Goal: Download file/media

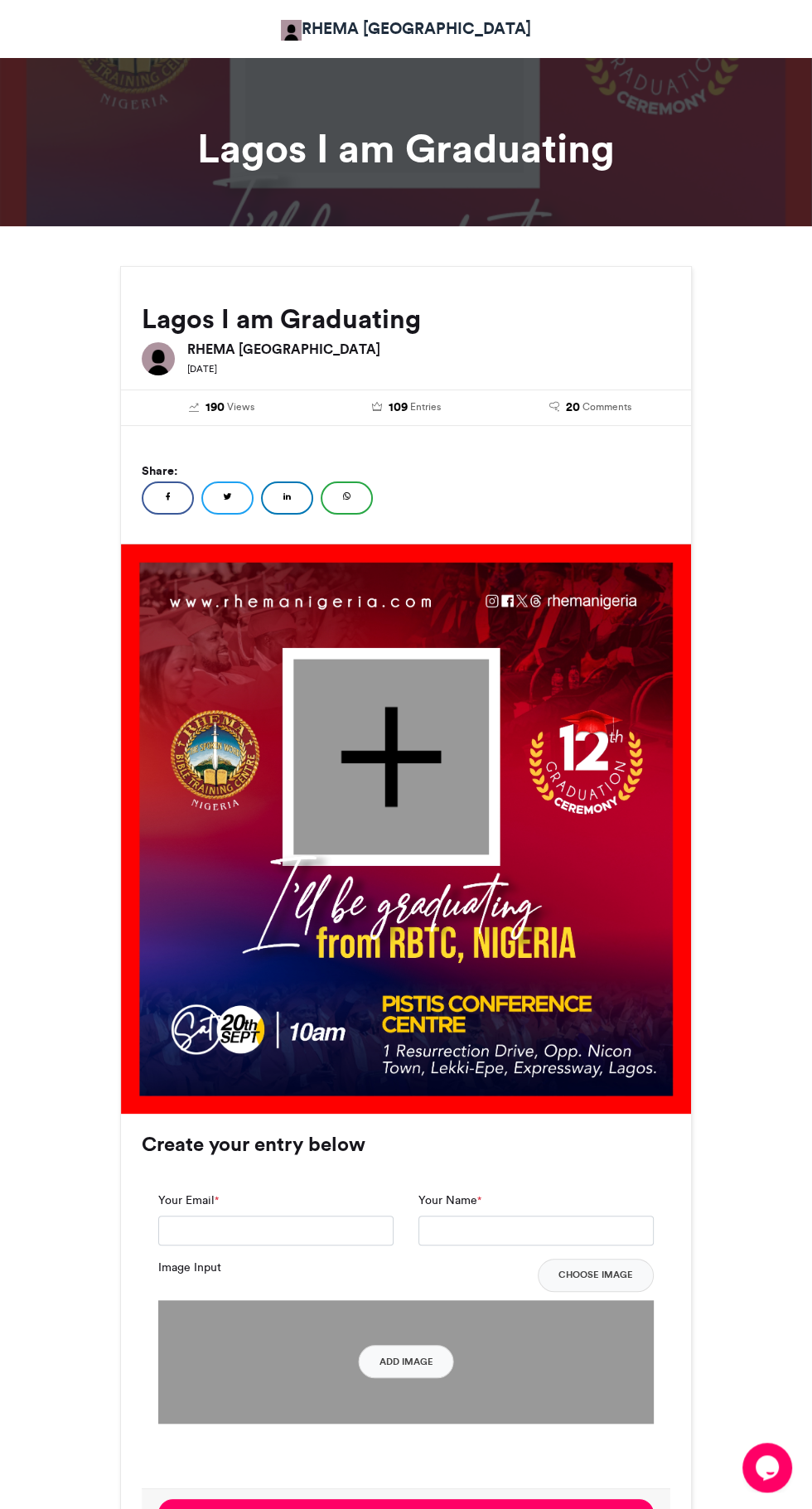
click at [406, 725] on div at bounding box center [391, 757] width 196 height 196
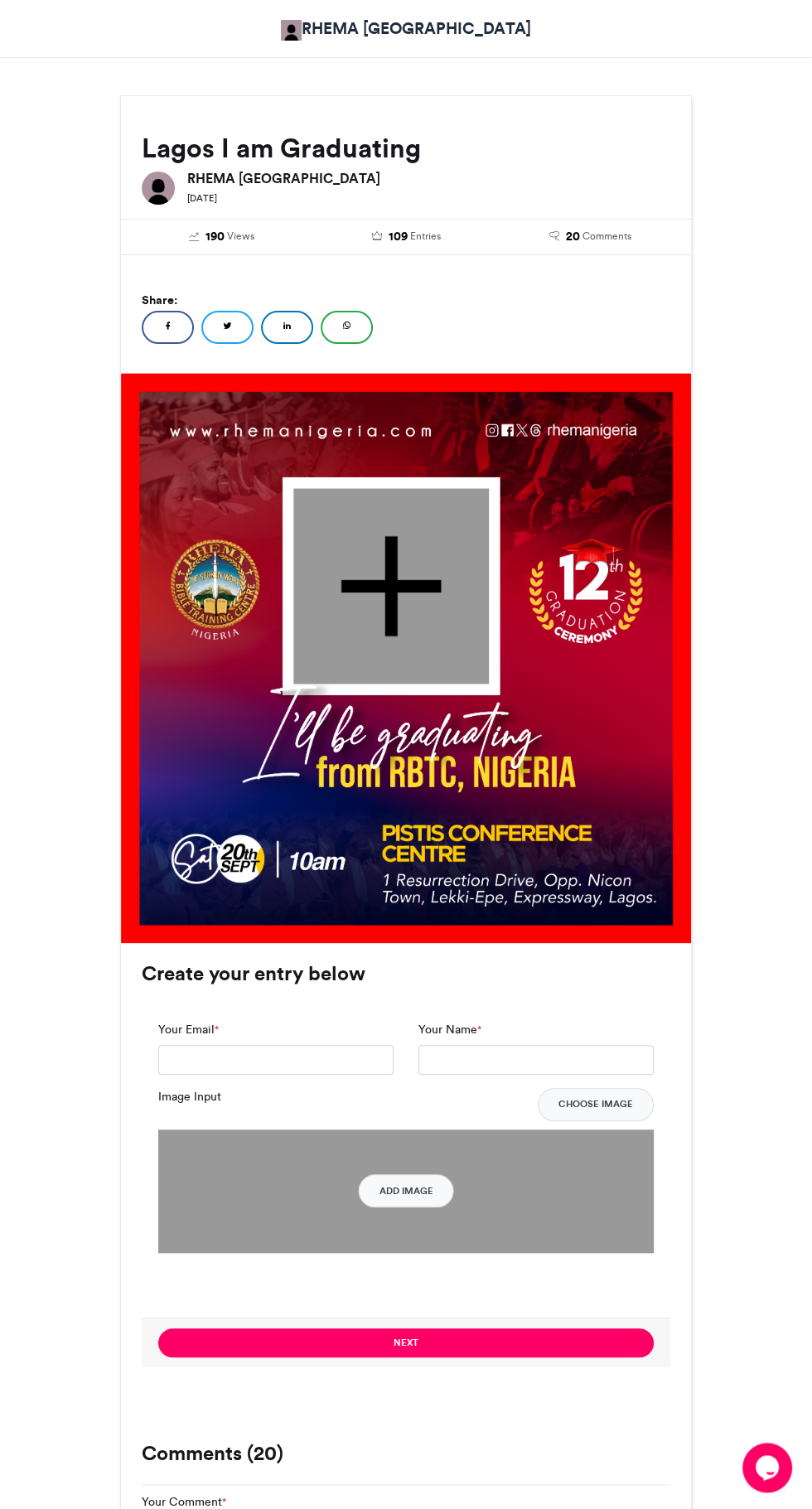
scroll to position [153, 0]
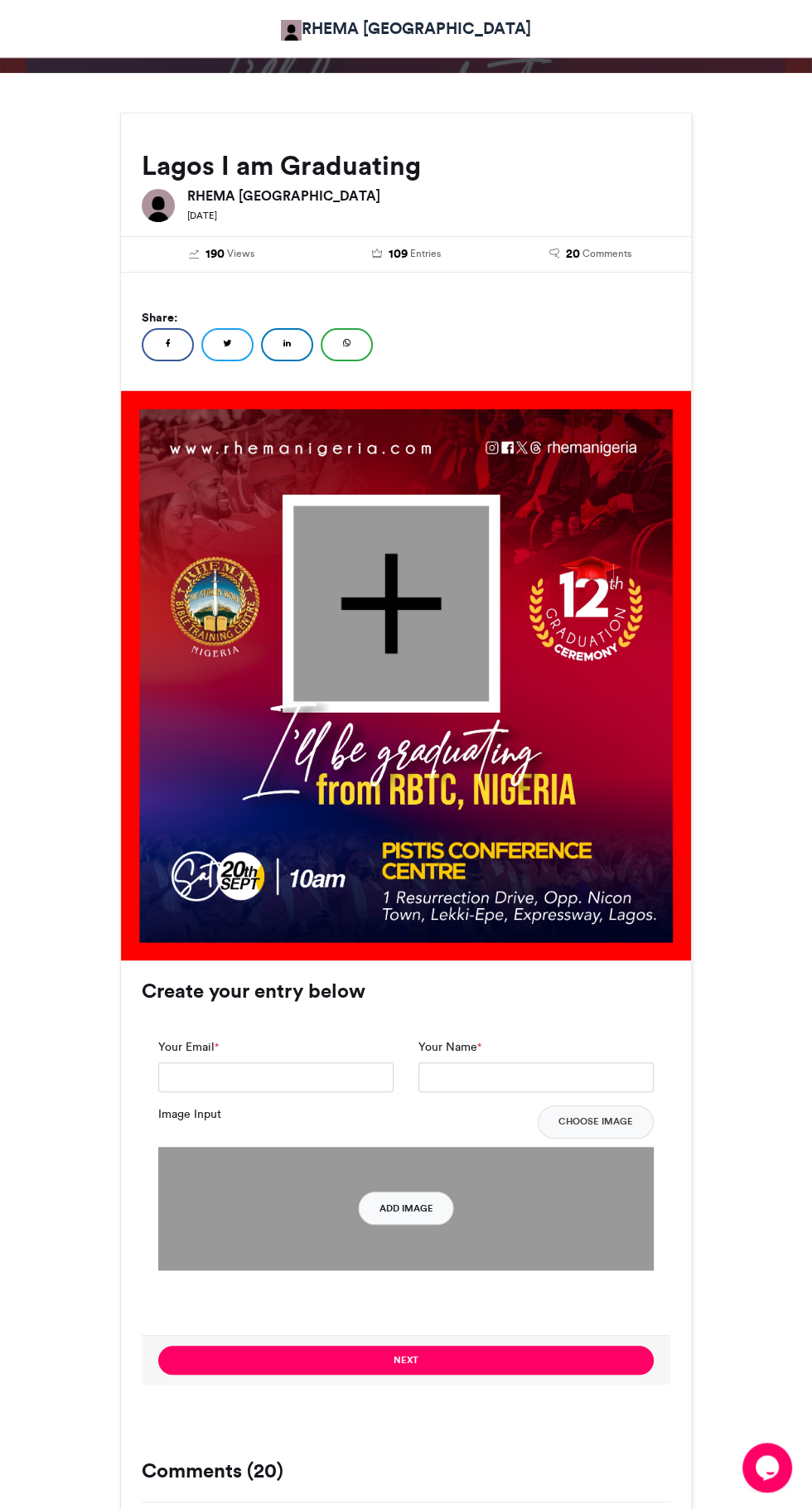
click at [417, 1207] on button "Add Image" at bounding box center [406, 1208] width 95 height 34
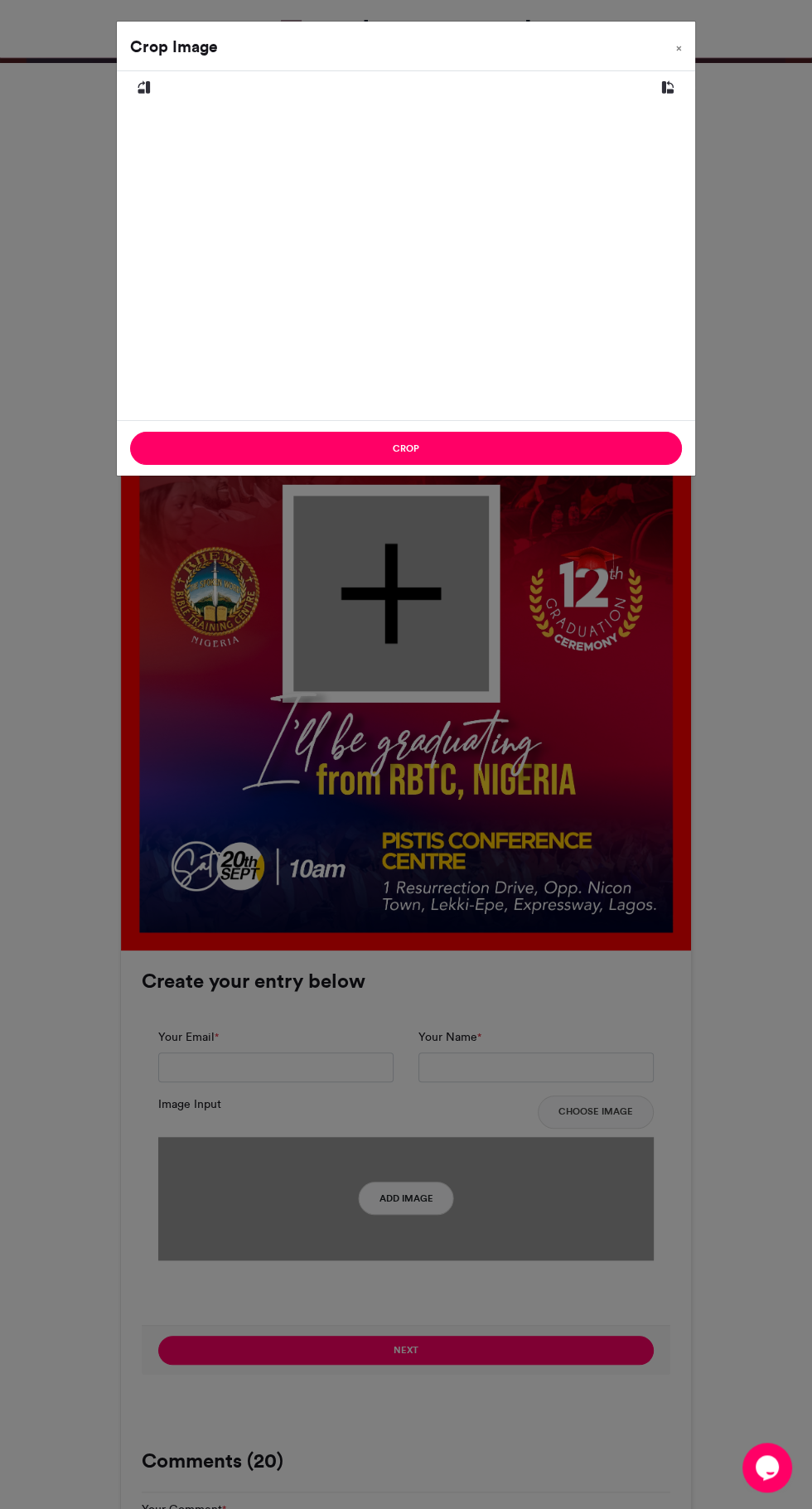
scroll to position [209, 0]
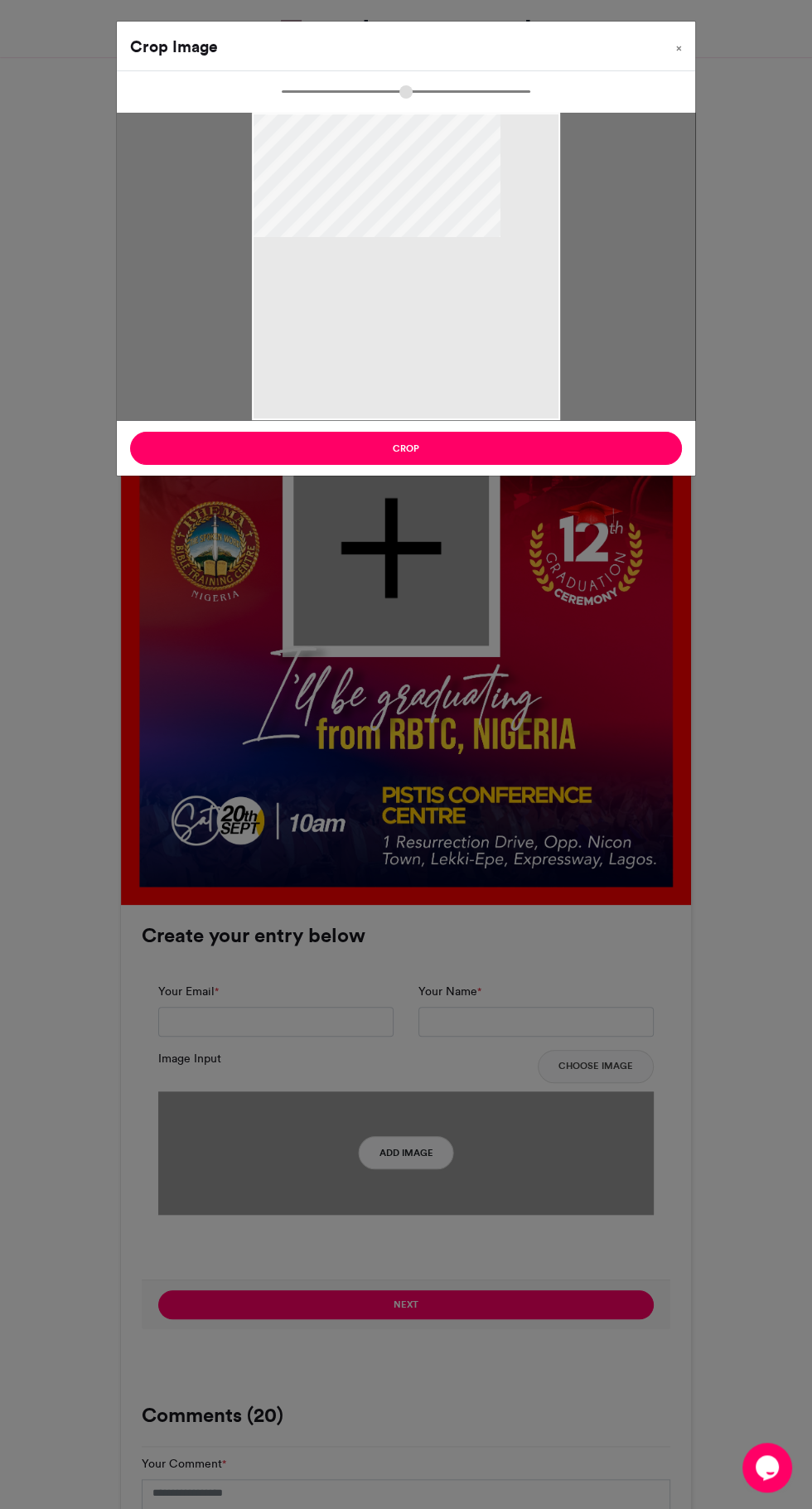
type input "******"
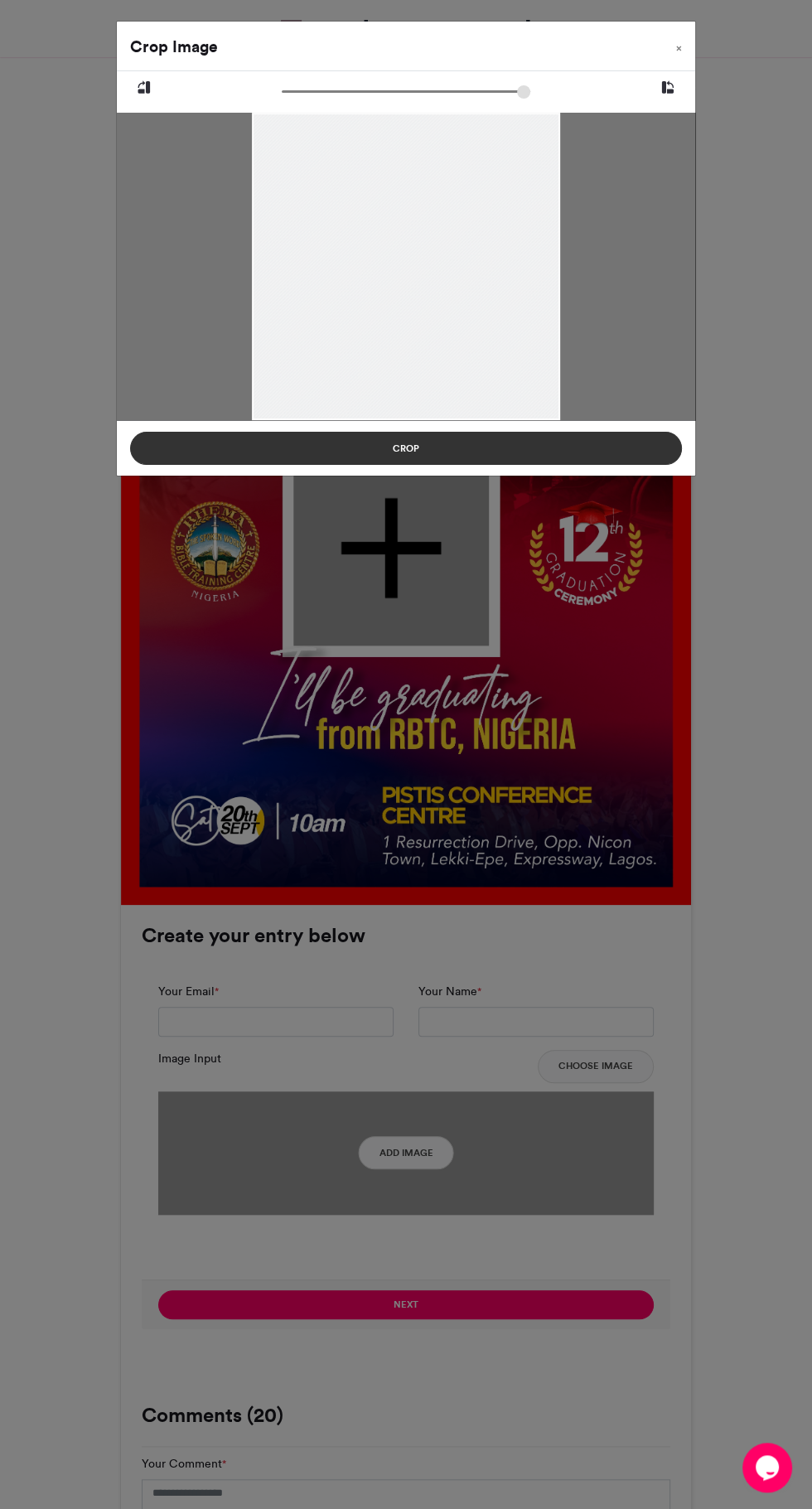
click at [416, 454] on button "Crop" at bounding box center [406, 448] width 552 height 34
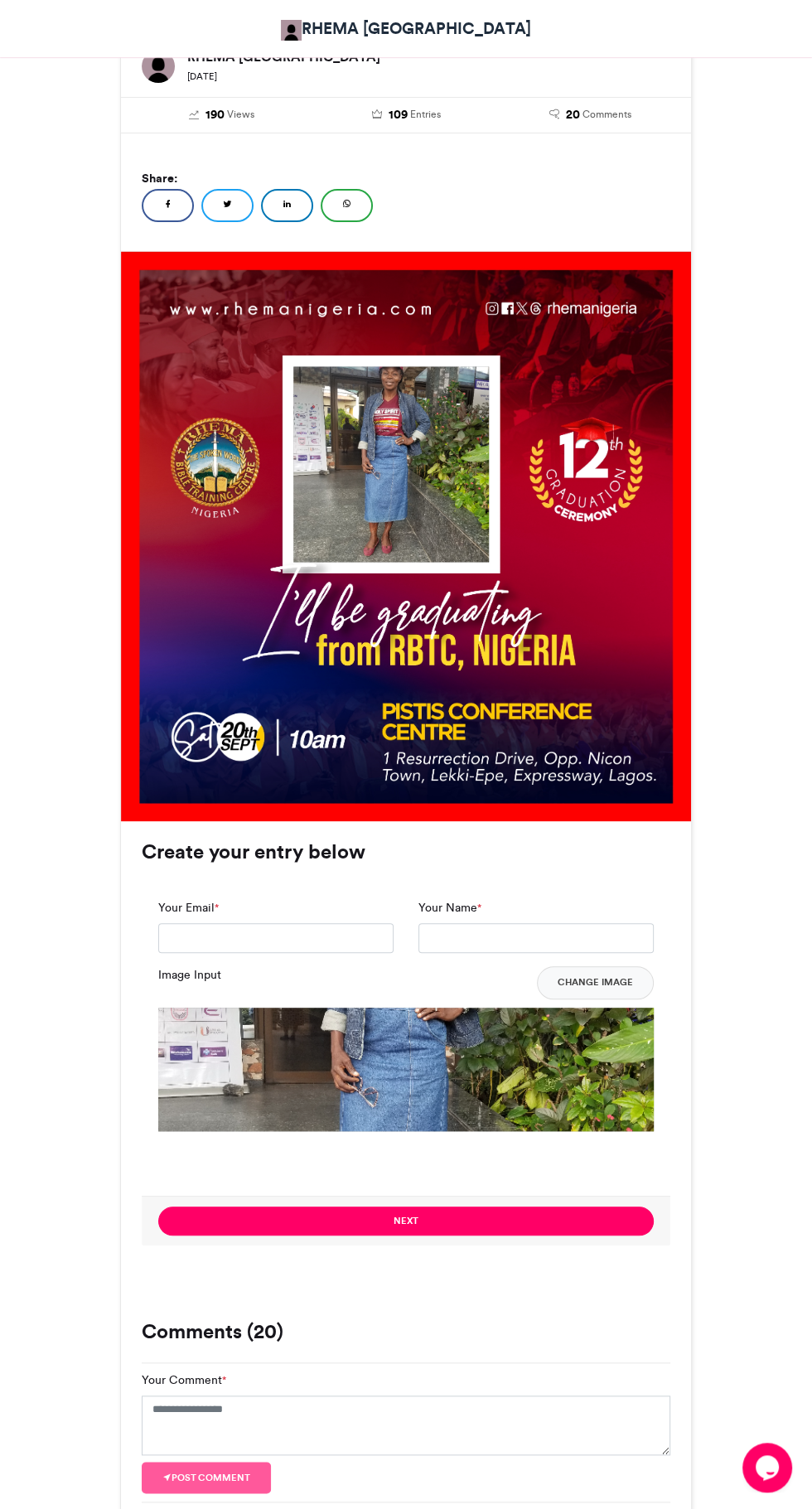
scroll to position [294, 0]
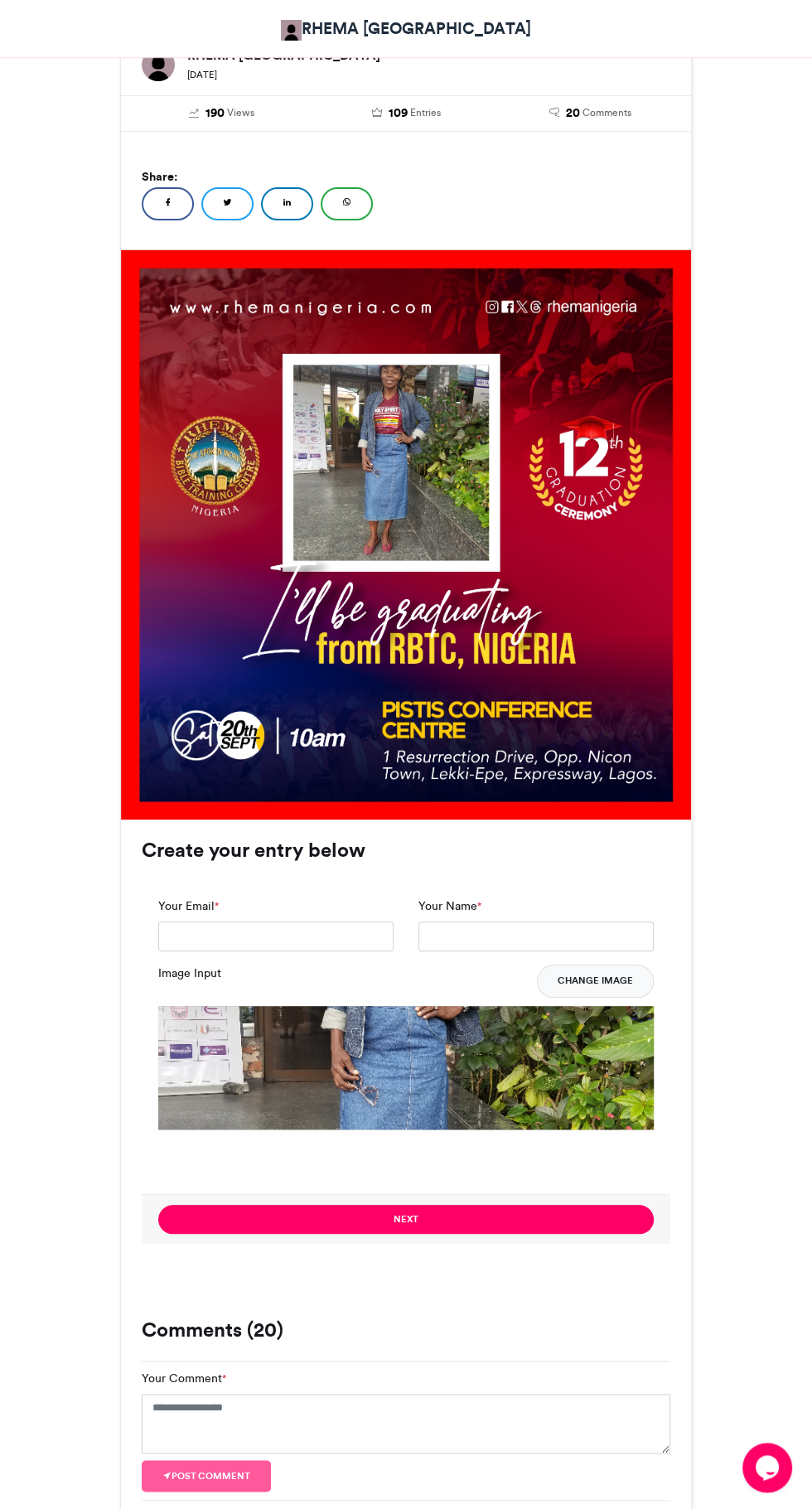
click at [613, 979] on button "Change Image" at bounding box center [595, 981] width 117 height 34
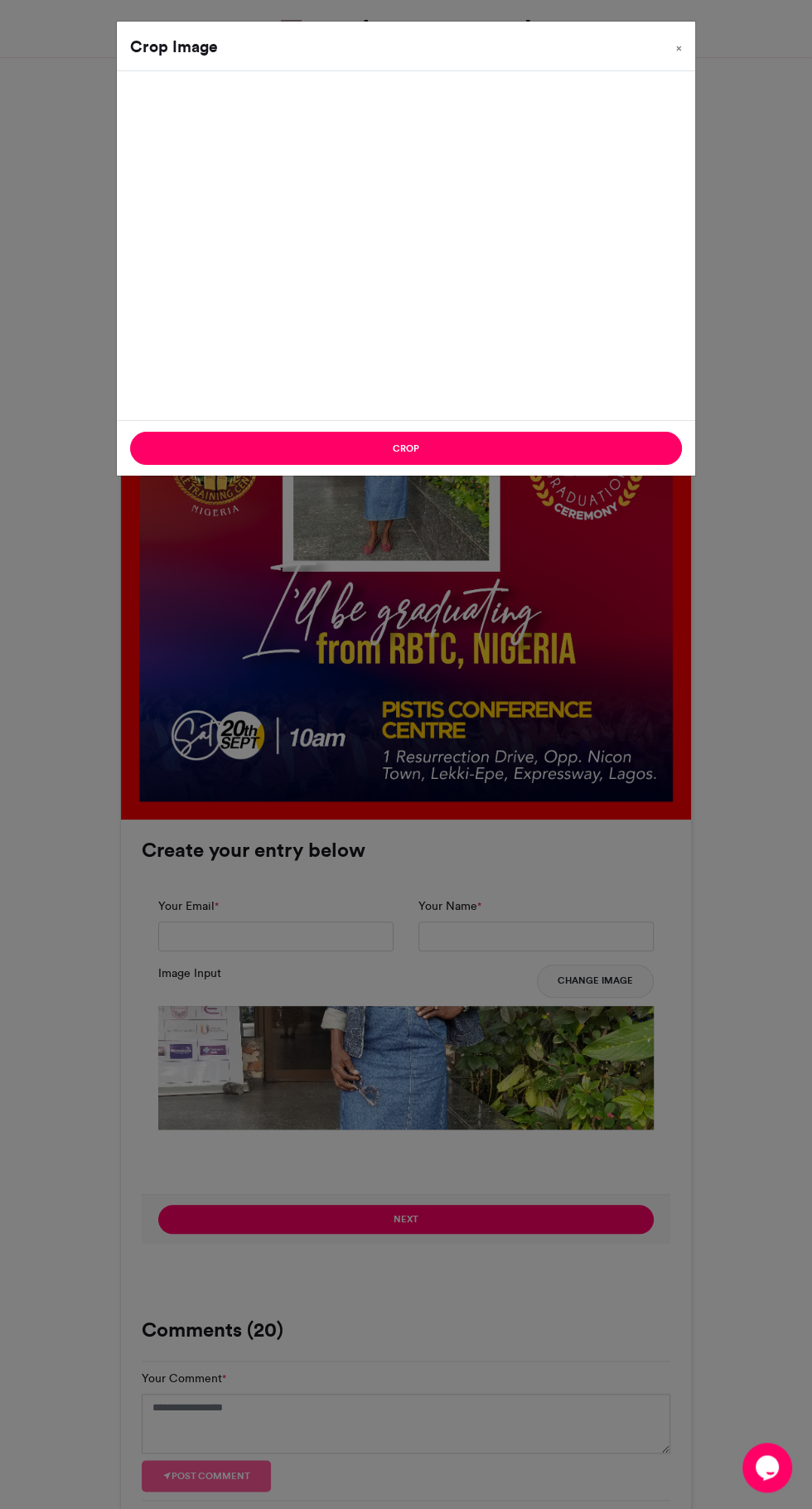
scroll to position [349, 0]
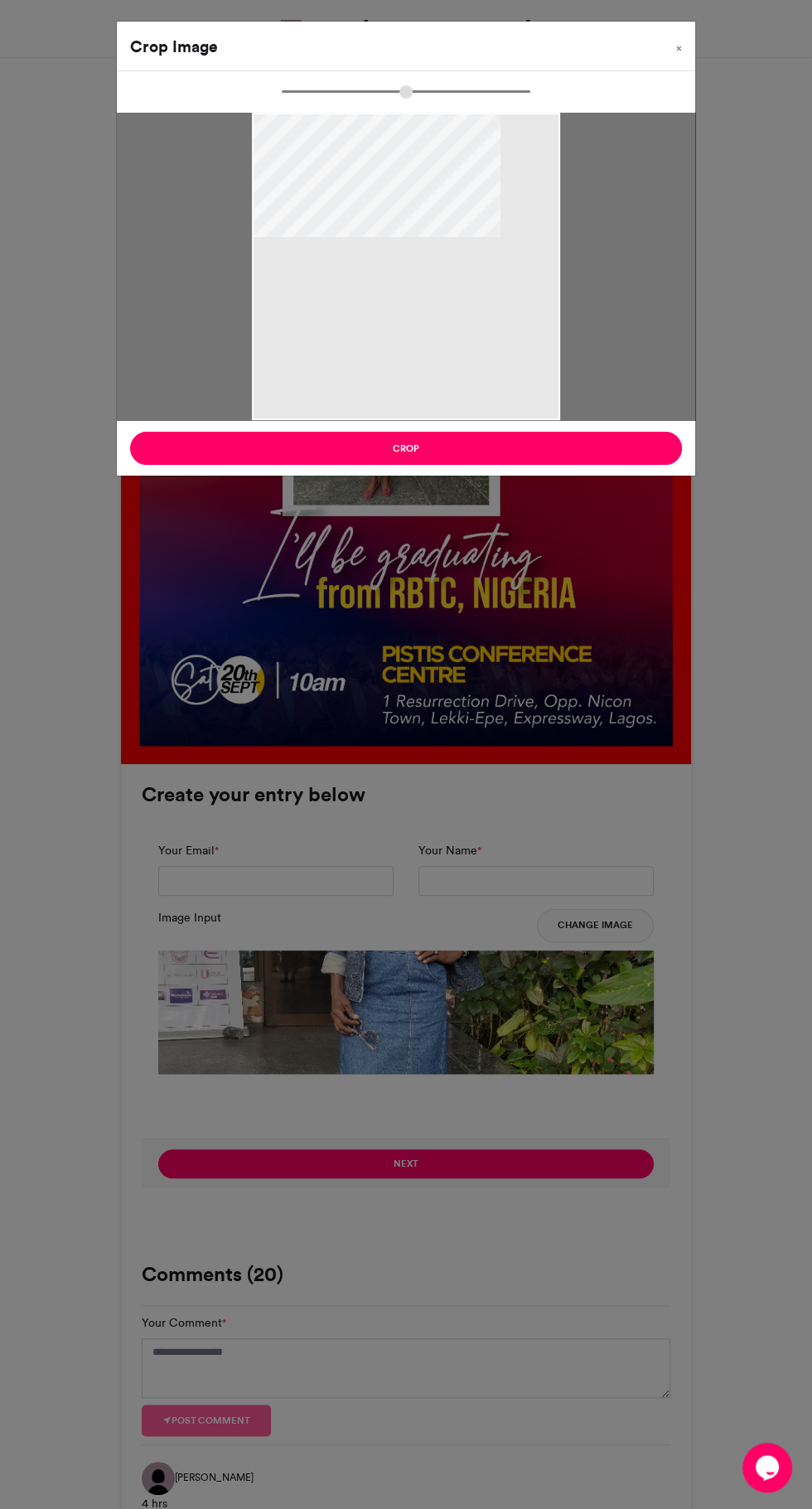
type input "******"
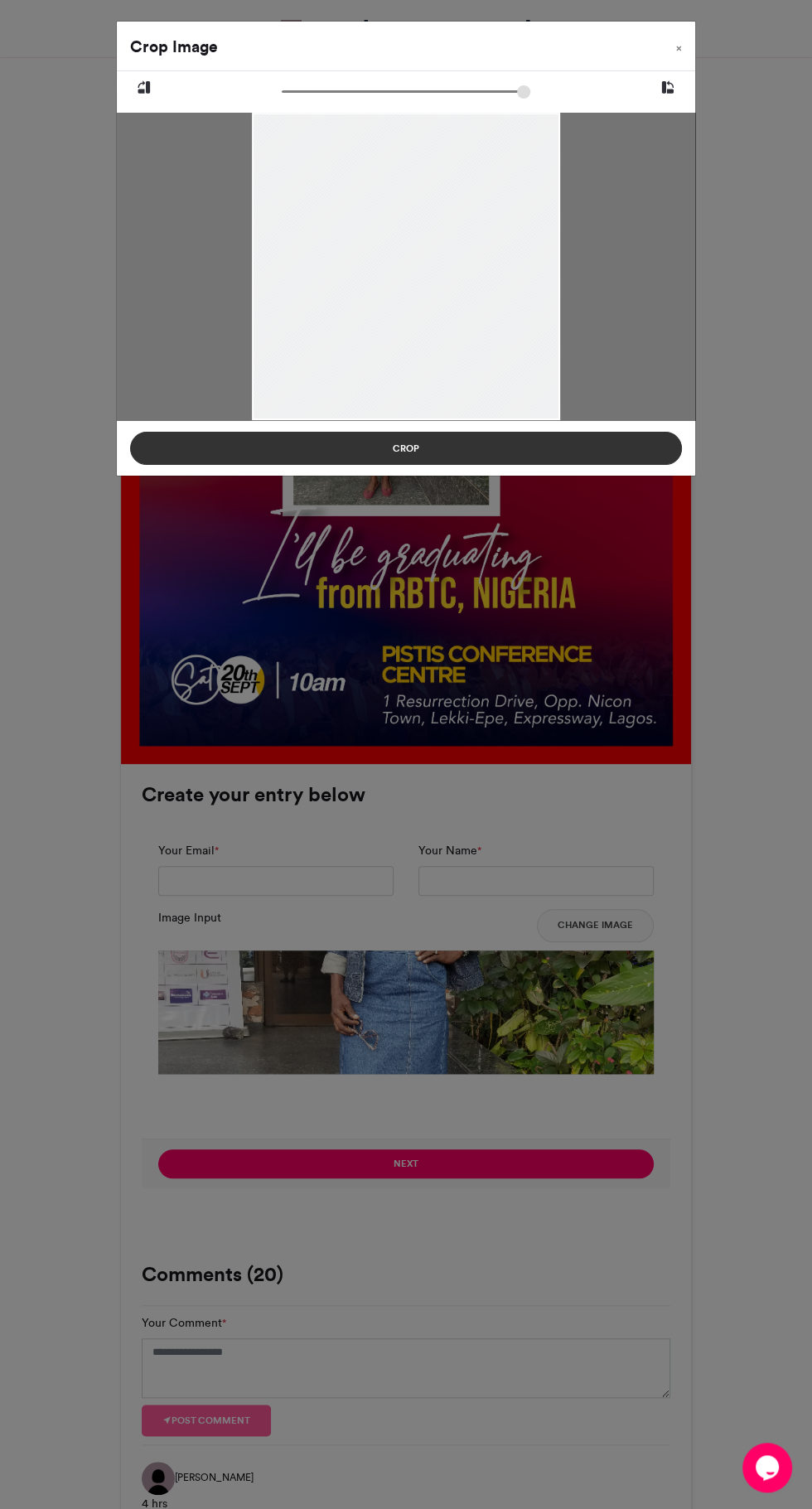
click at [410, 448] on button "Crop" at bounding box center [406, 448] width 552 height 34
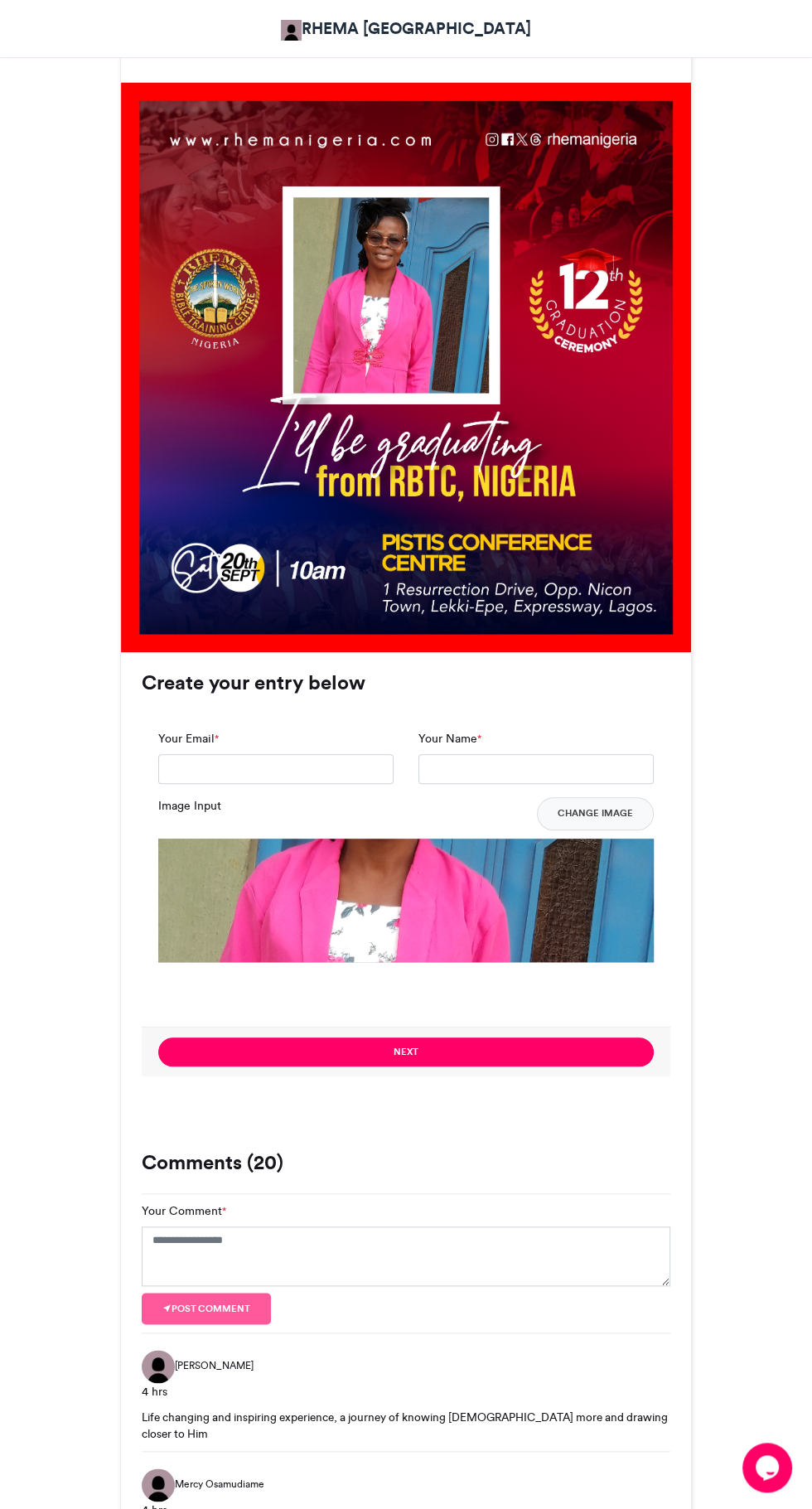
scroll to position [499, 0]
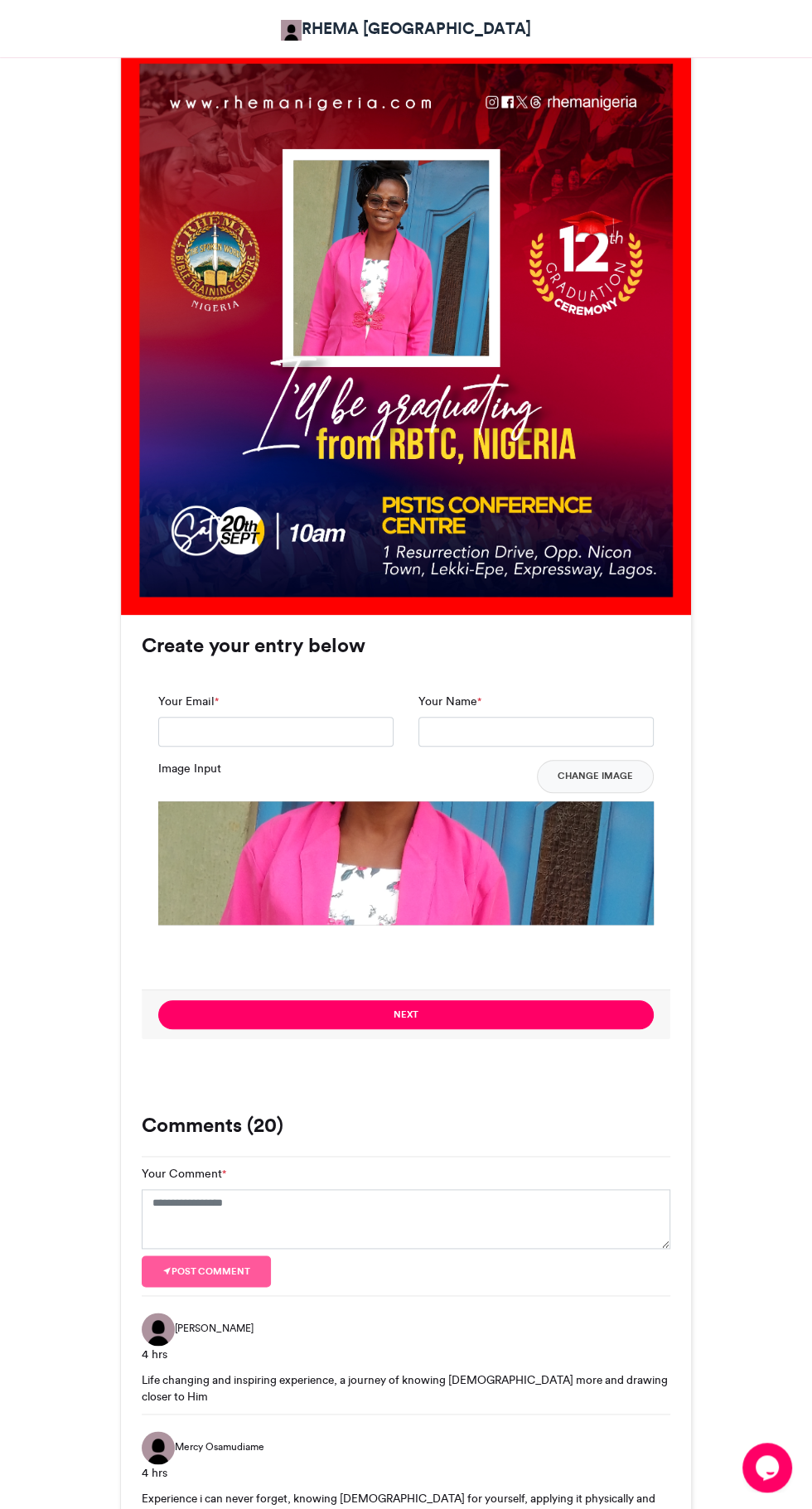
click at [176, 1076] on div "Lagos I am Graduating RHEMA [GEOGRAPHIC_DATA] [DATE] 190 Views 109 Entries 20" at bounding box center [406, 1217] width 572 height 2901
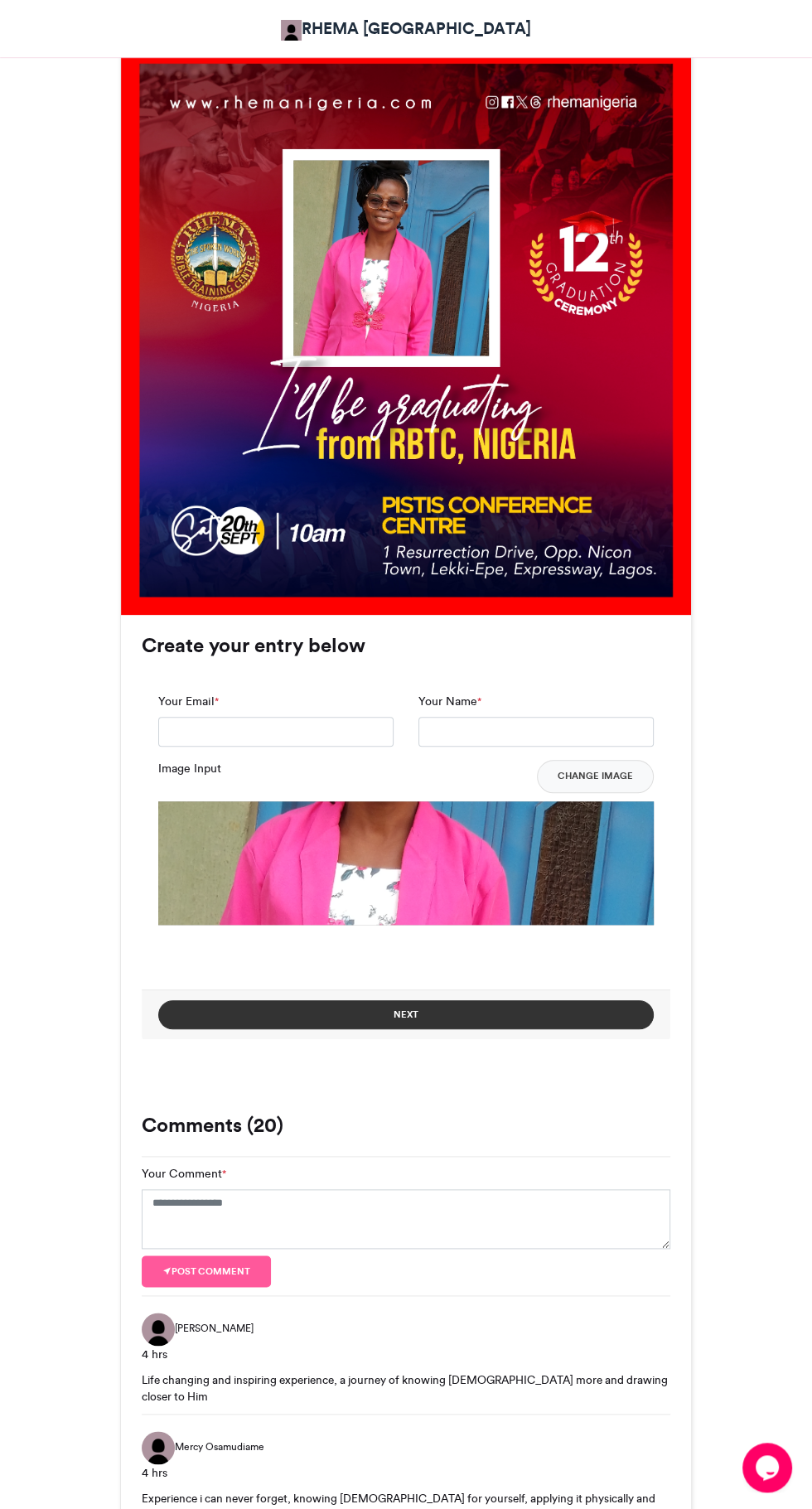
click at [251, 1023] on button "Next" at bounding box center [406, 1014] width 495 height 29
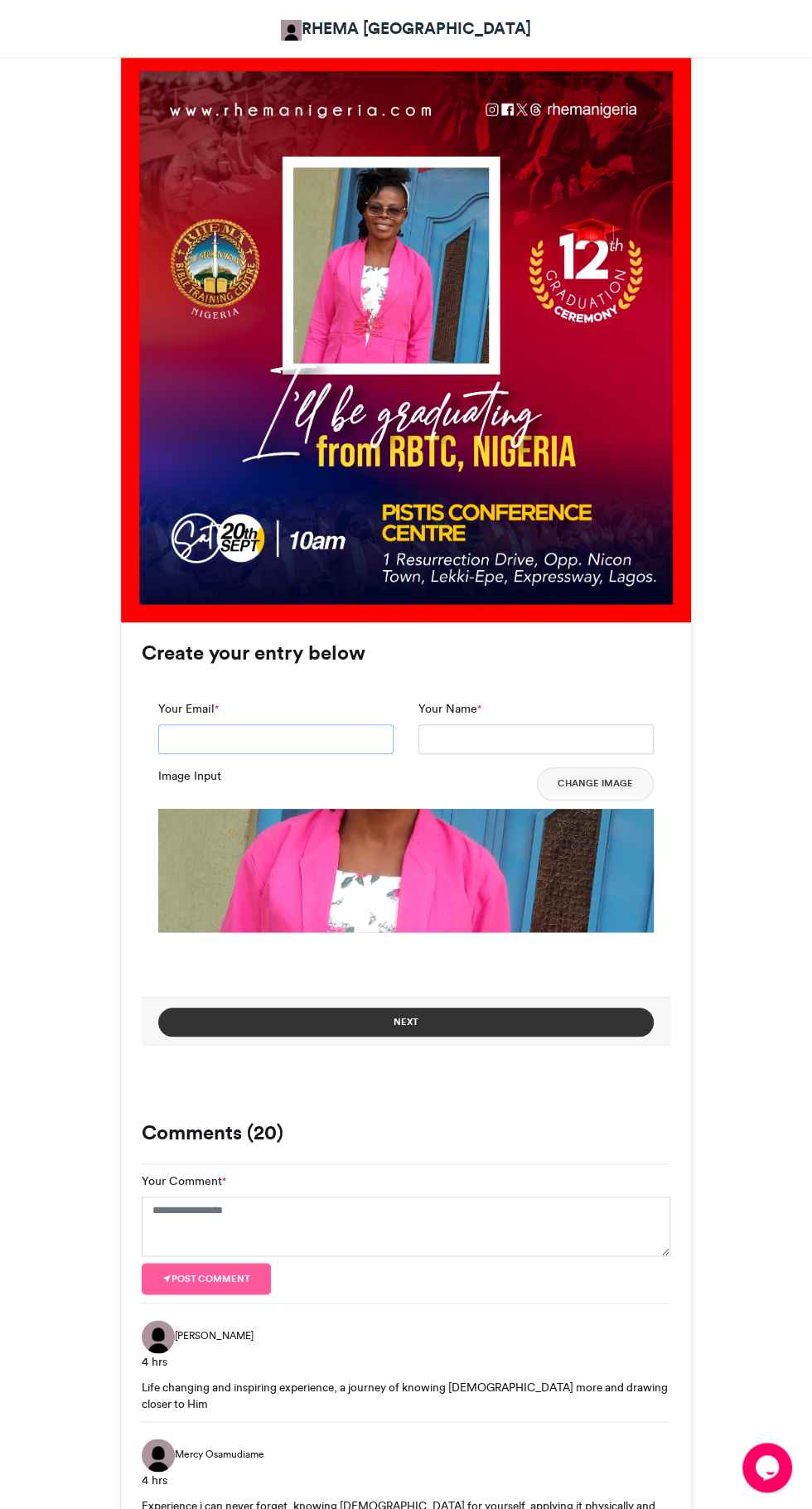
scroll to position [492, 0]
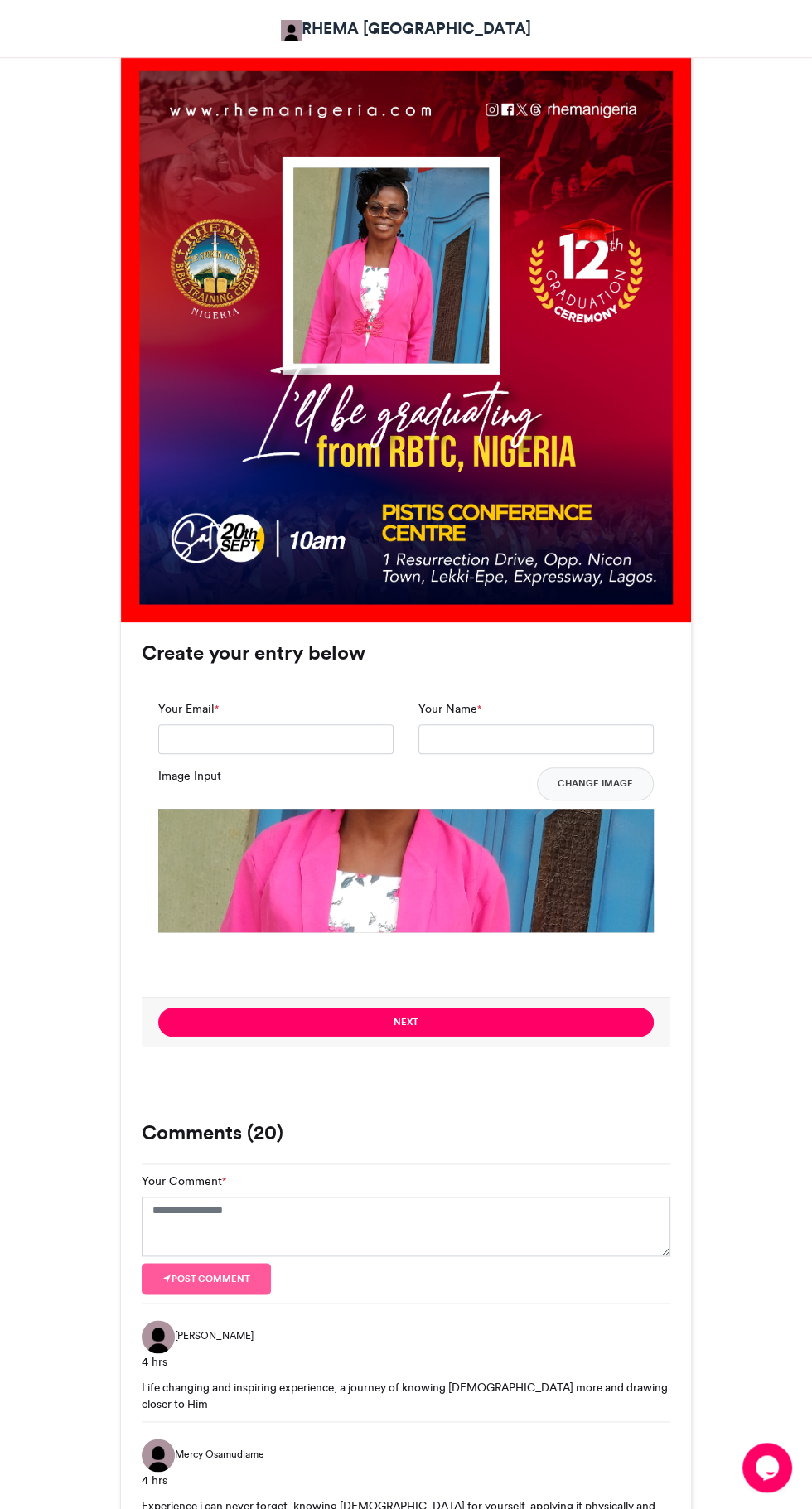
click at [413, 274] on div at bounding box center [391, 265] width 196 height 196
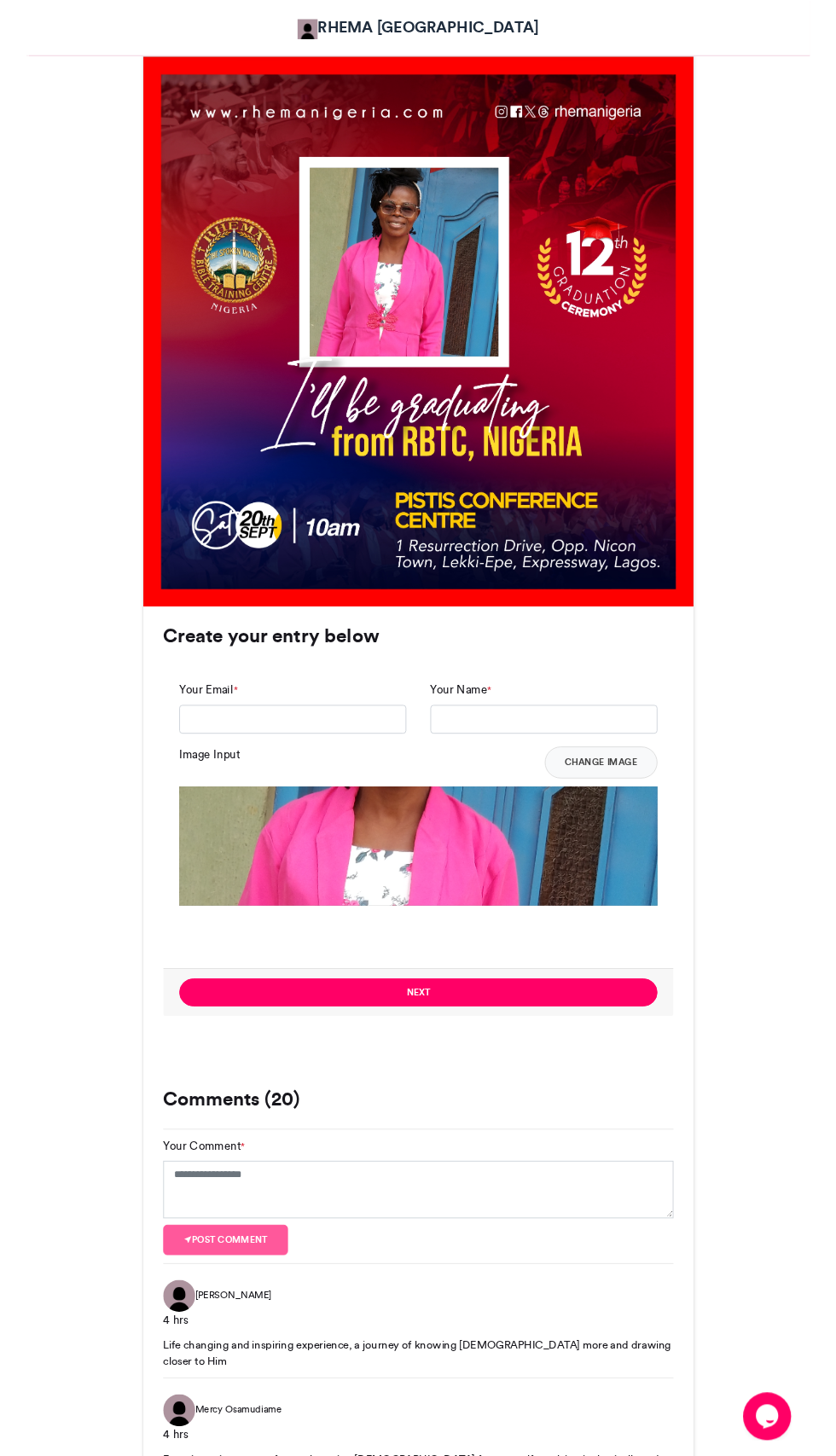
scroll to position [512, 0]
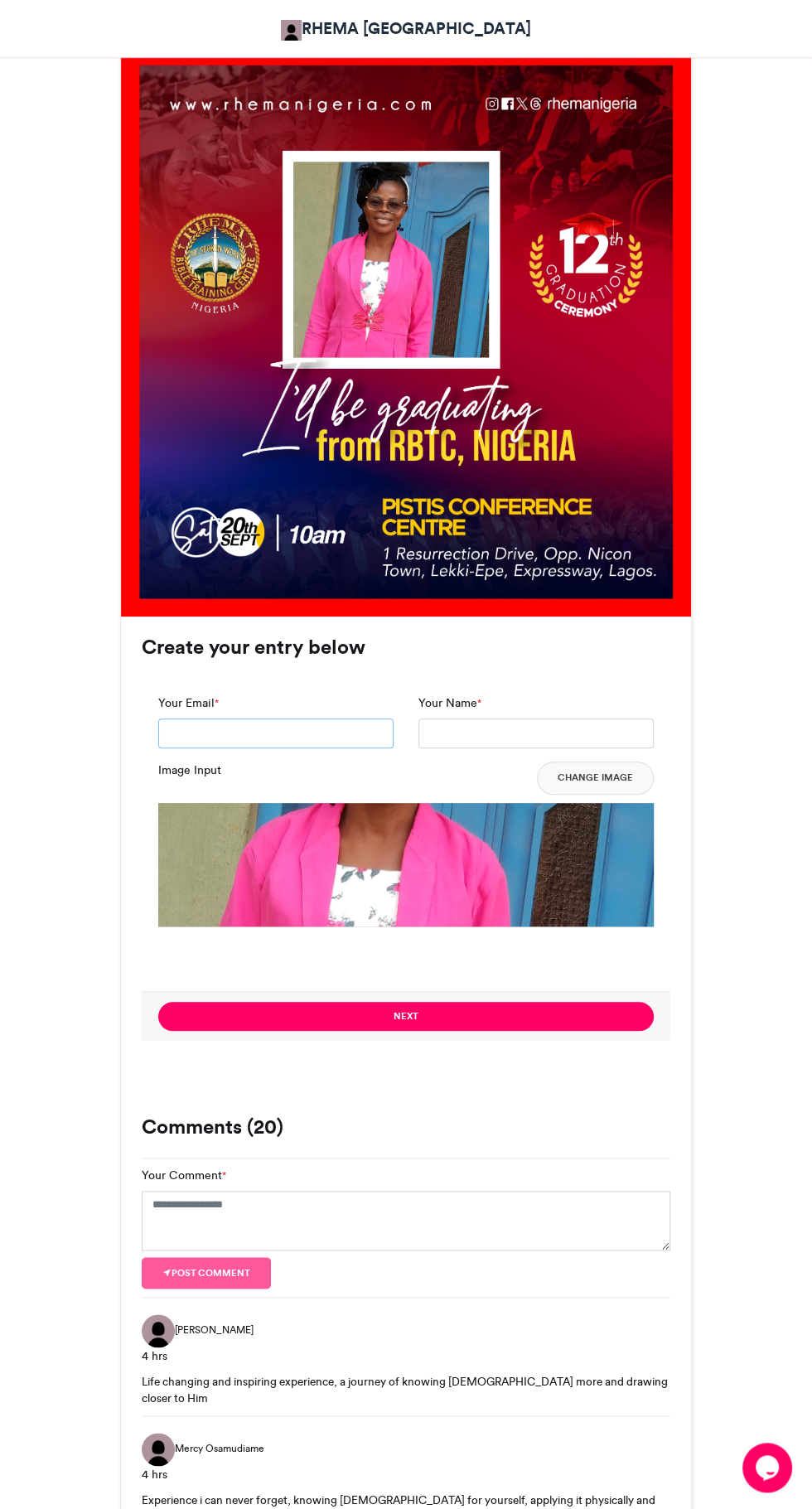
click at [282, 731] on input "Your Email *" at bounding box center [275, 733] width 235 height 30
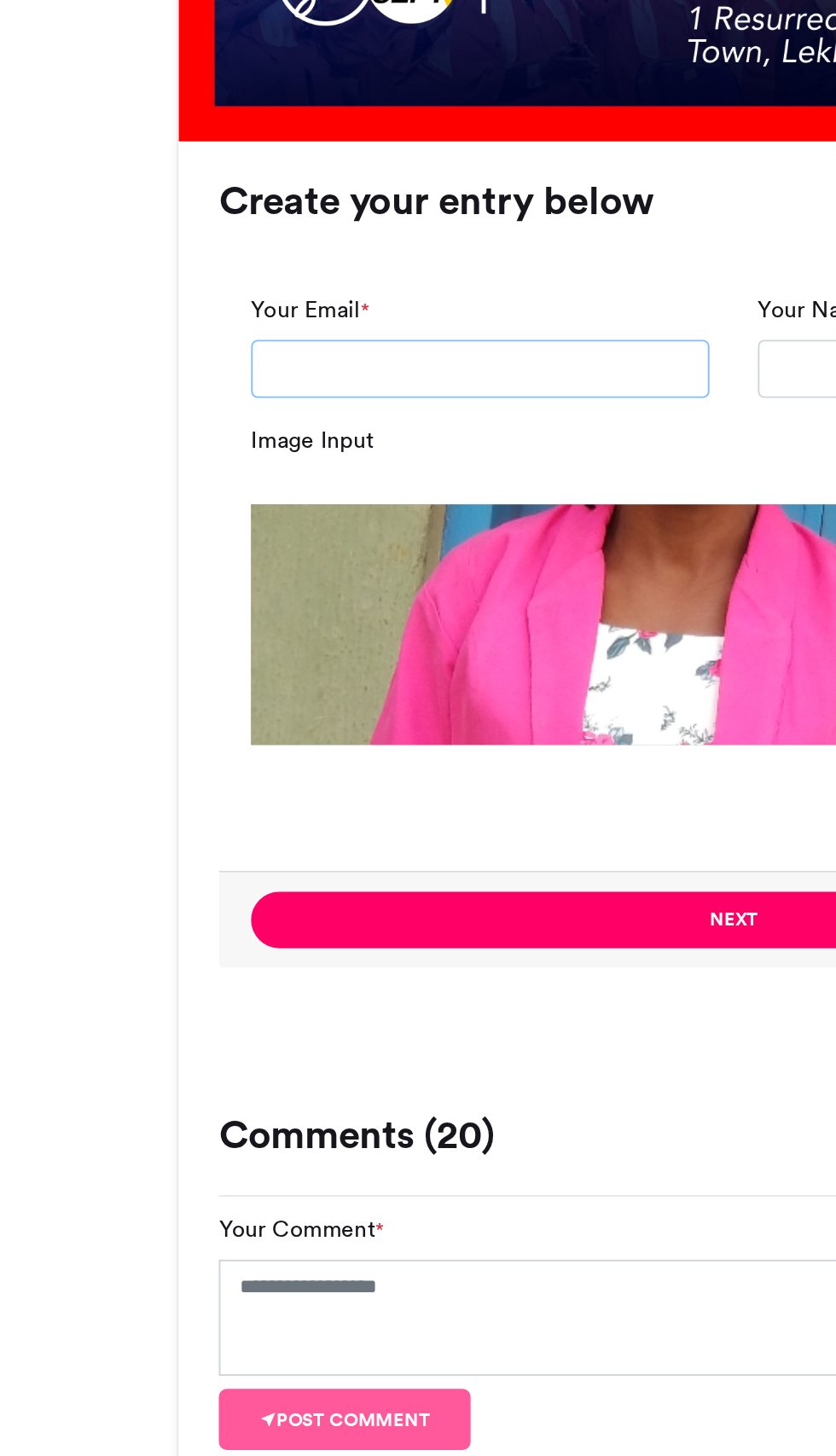
type input "**********"
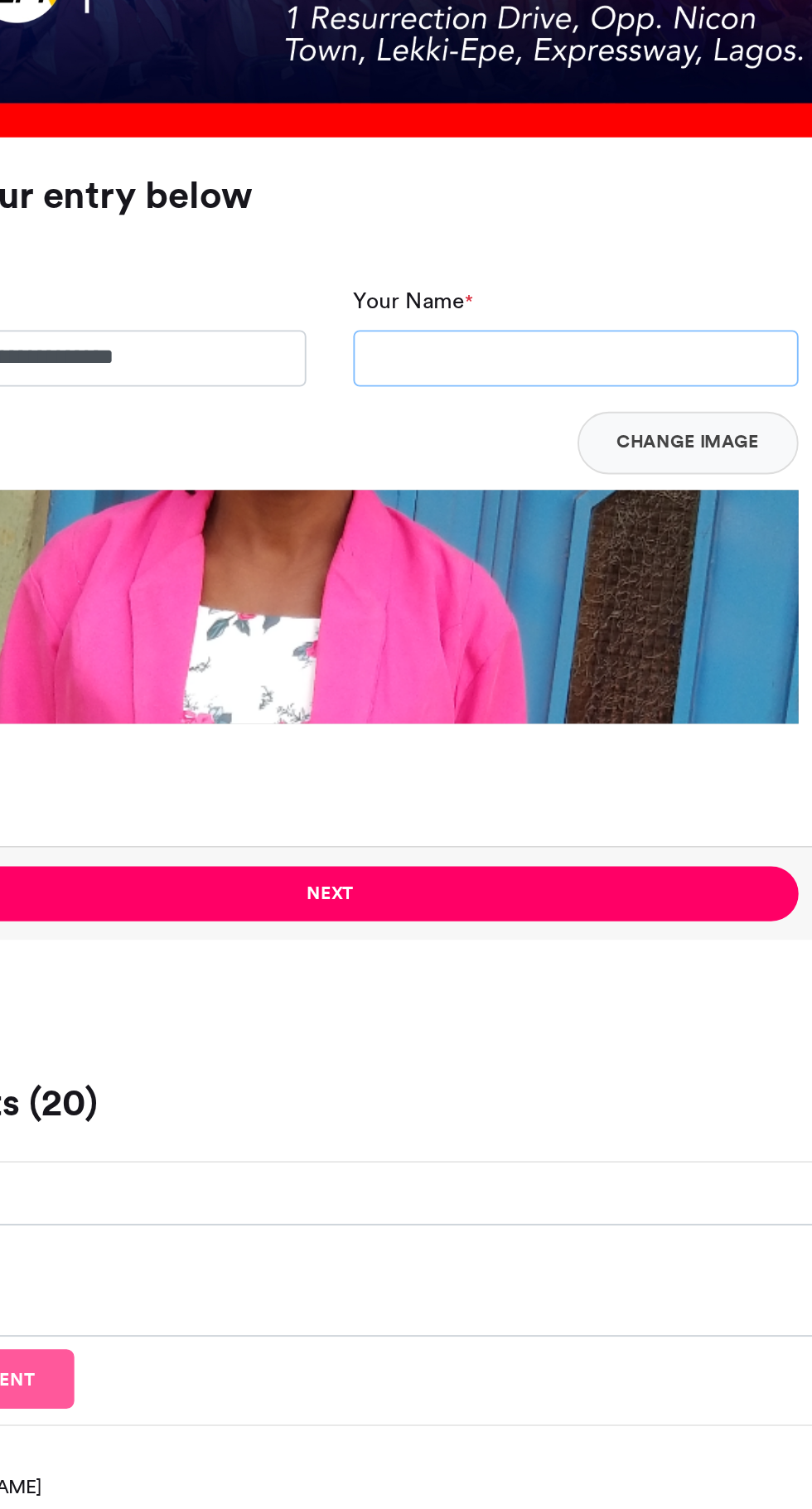
click at [495, 735] on input "Your Name *" at bounding box center [535, 733] width 235 height 30
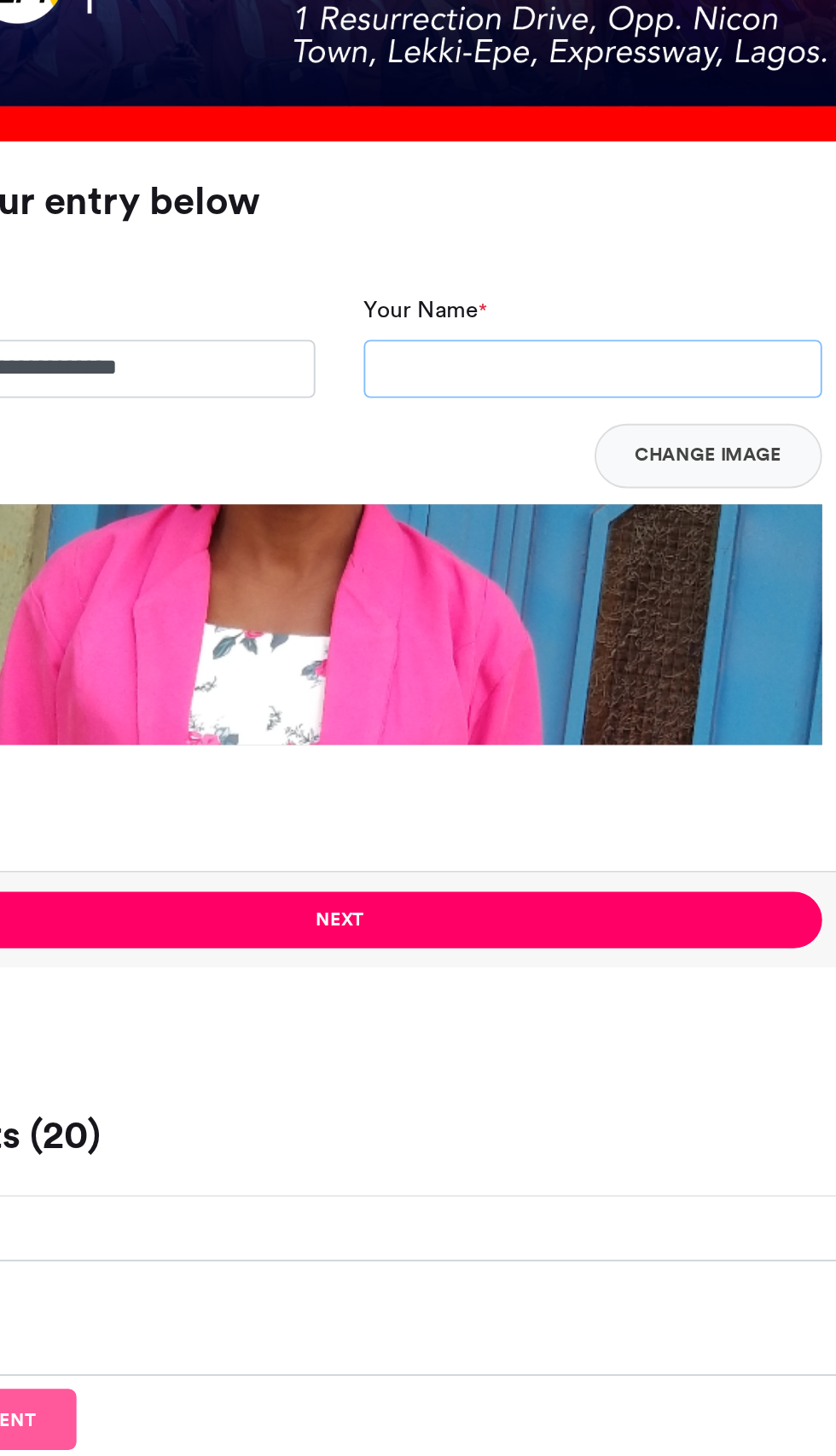
type input "**********"
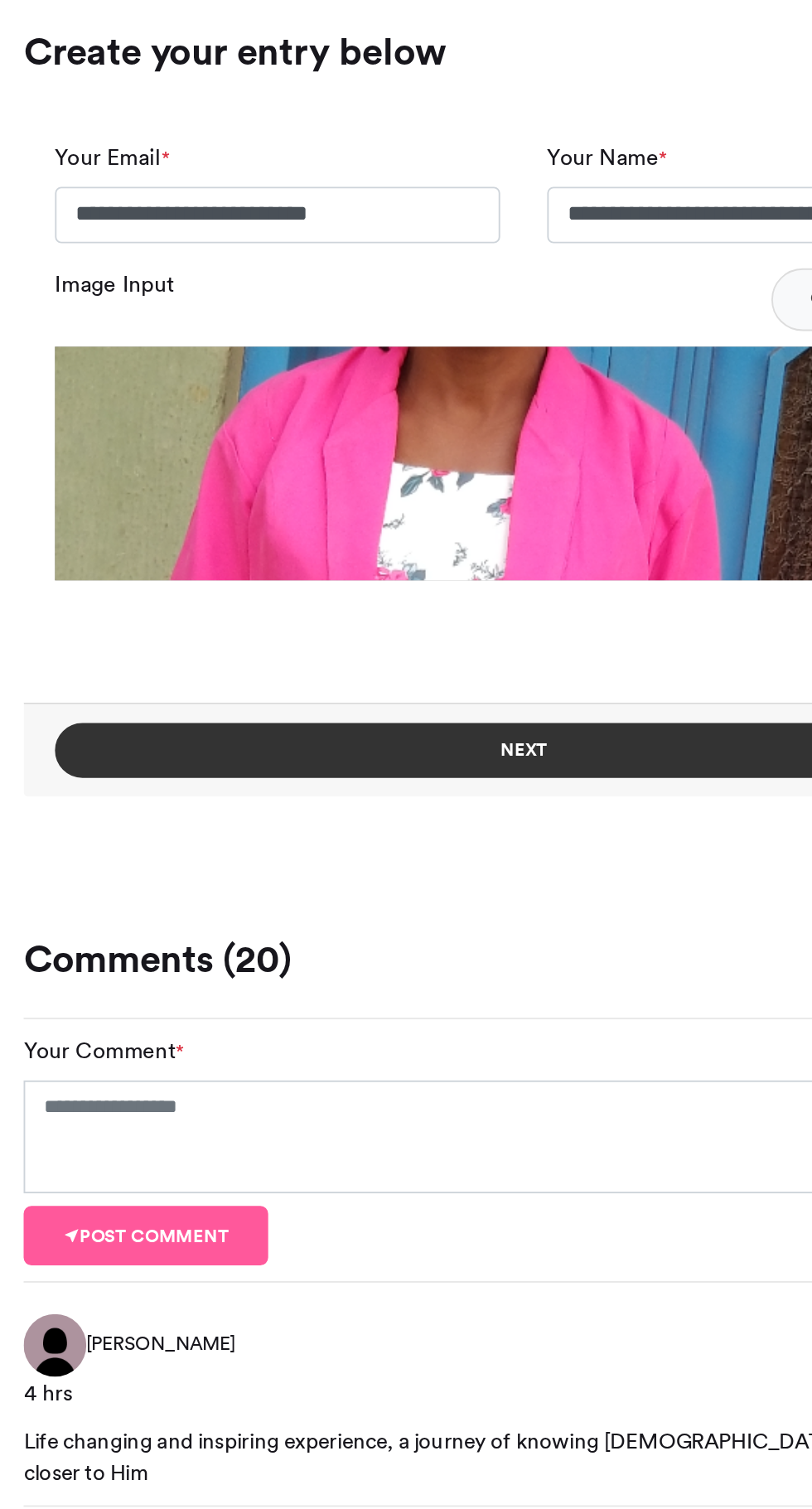
click at [321, 1016] on button "Next" at bounding box center [406, 1016] width 495 height 29
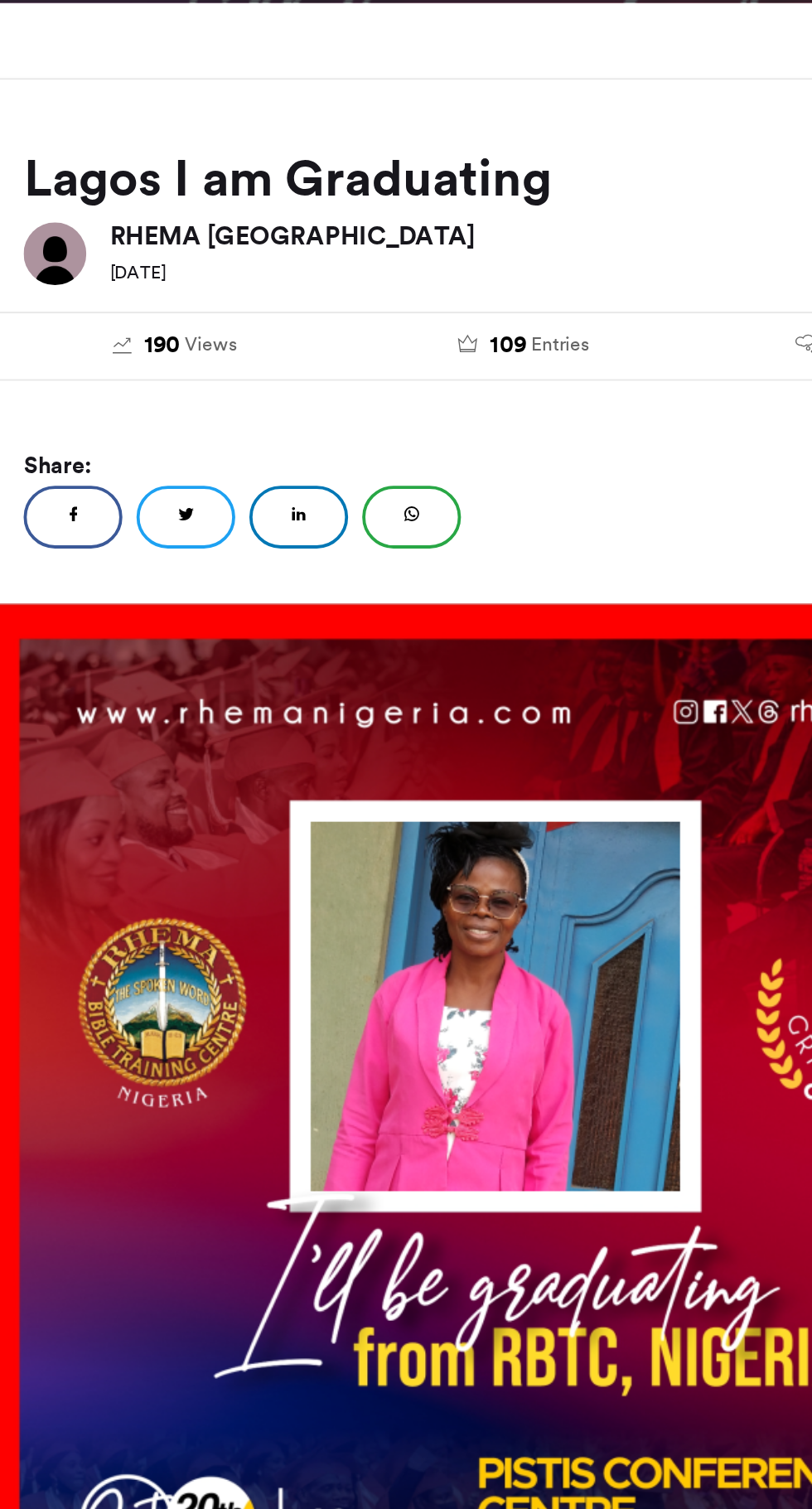
scroll to position [553, 0]
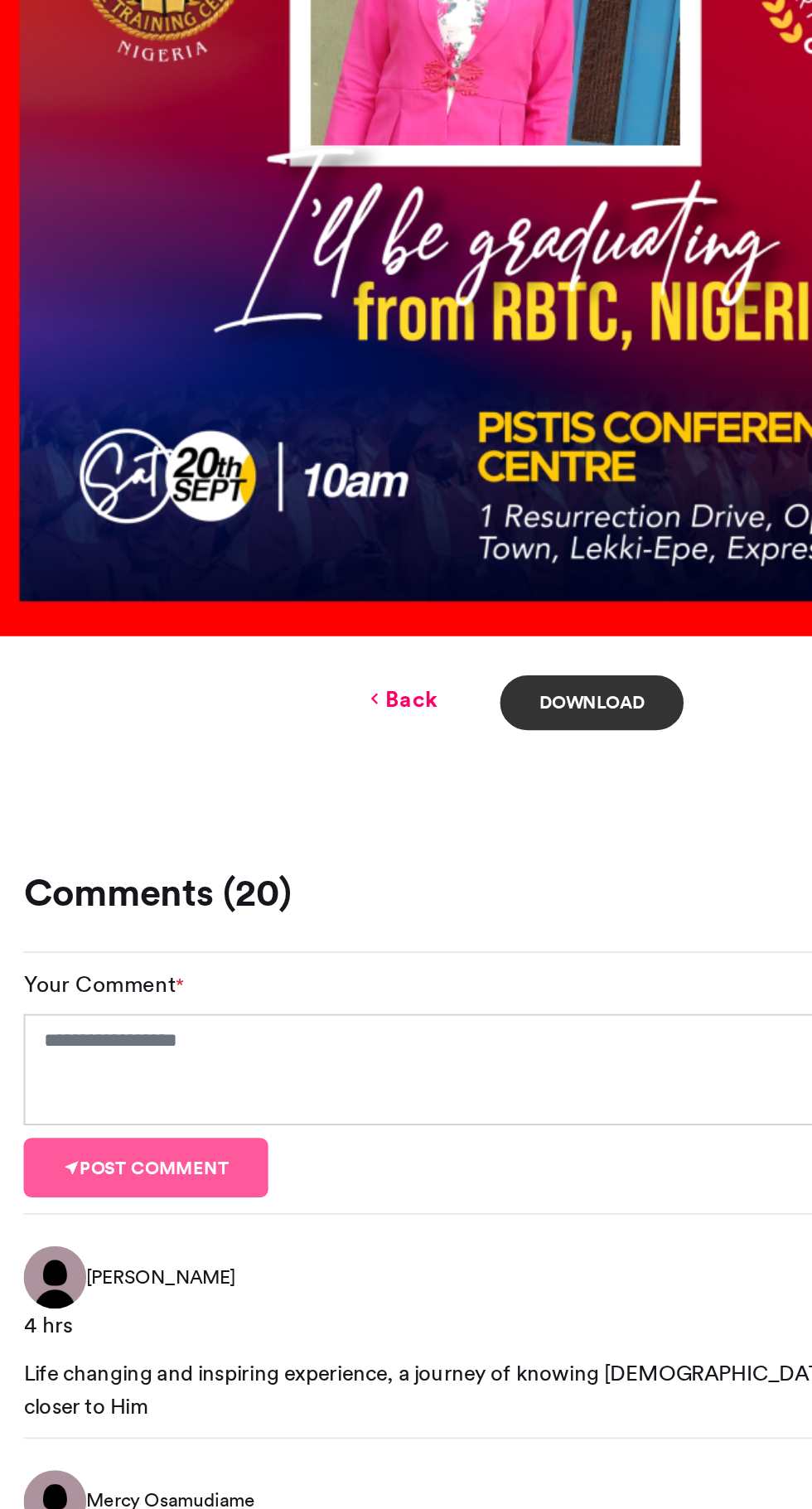
click at [445, 599] on link "Download" at bounding box center [442, 596] width 97 height 29
